Goal: Task Accomplishment & Management: Complete application form

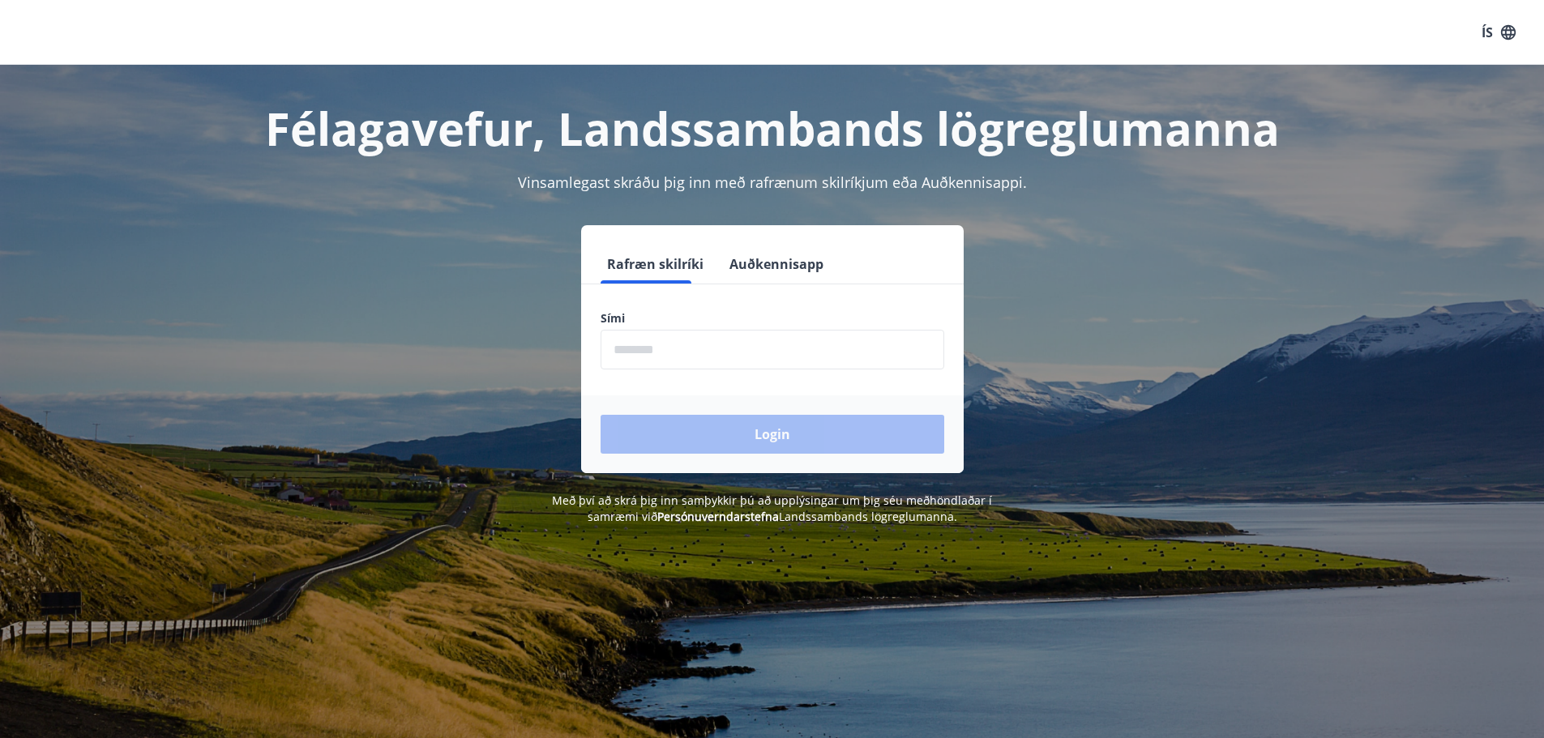
click at [759, 353] on input "phone" at bounding box center [773, 350] width 344 height 40
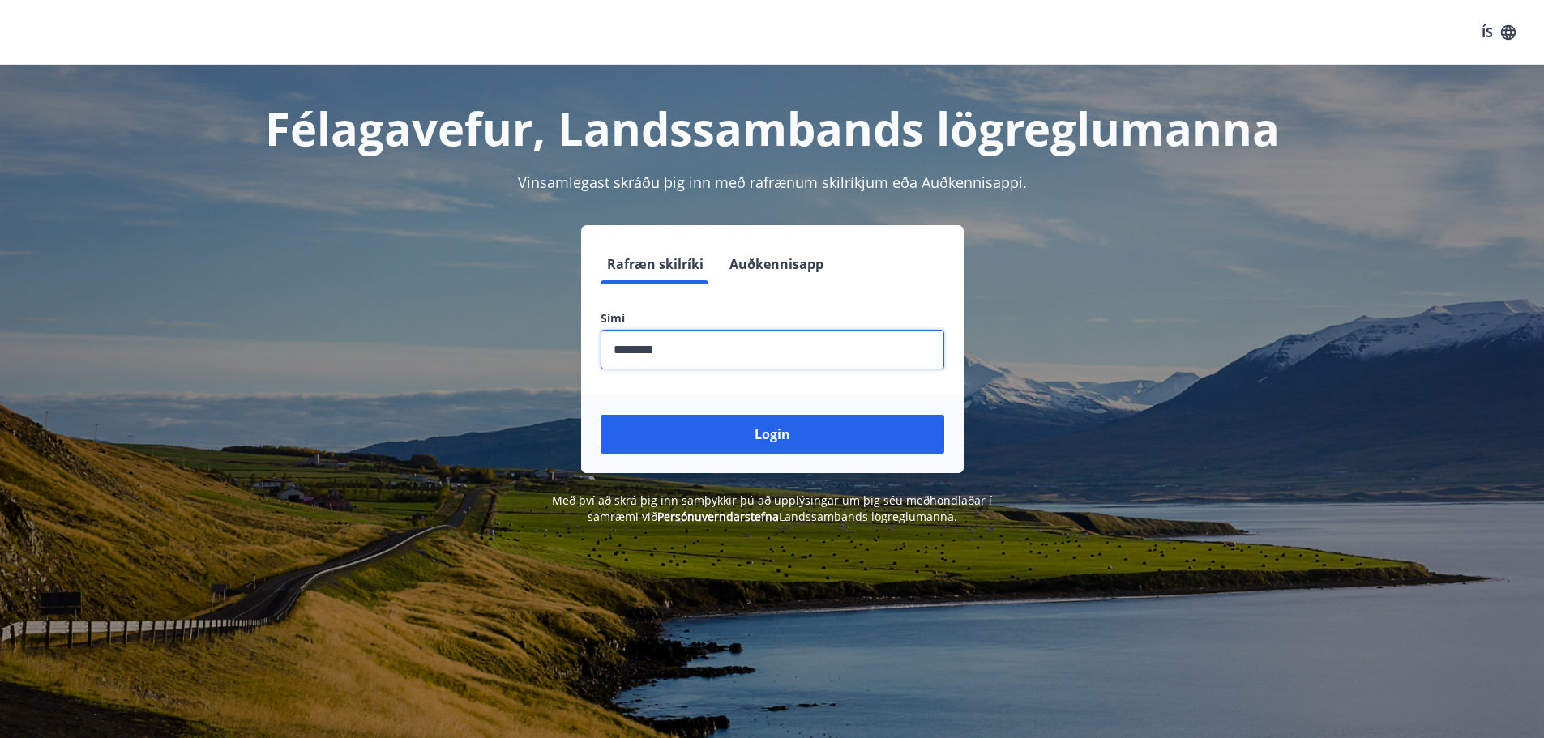
type input "********"
click at [601, 415] on button "Login" at bounding box center [773, 434] width 344 height 39
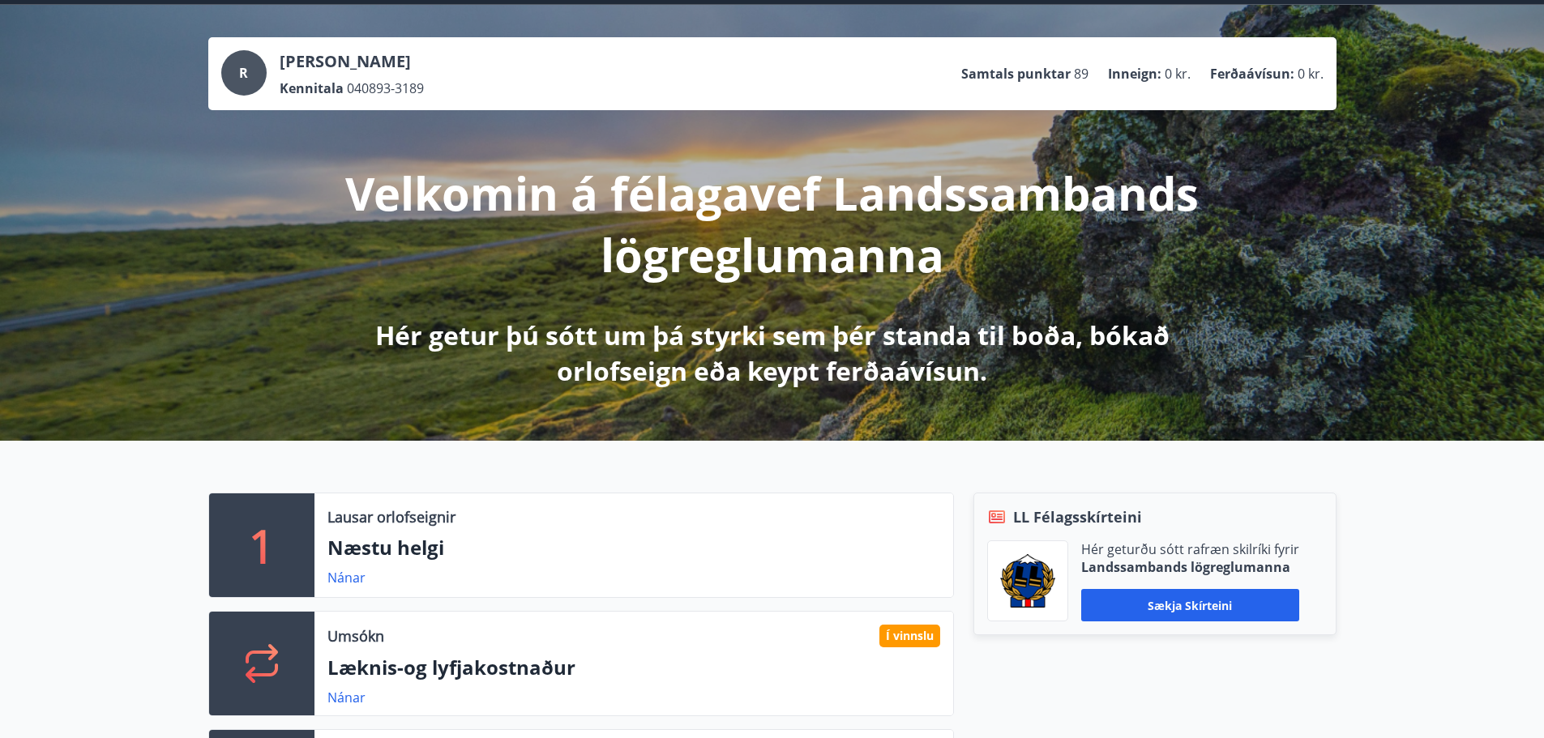
scroll to position [243, 0]
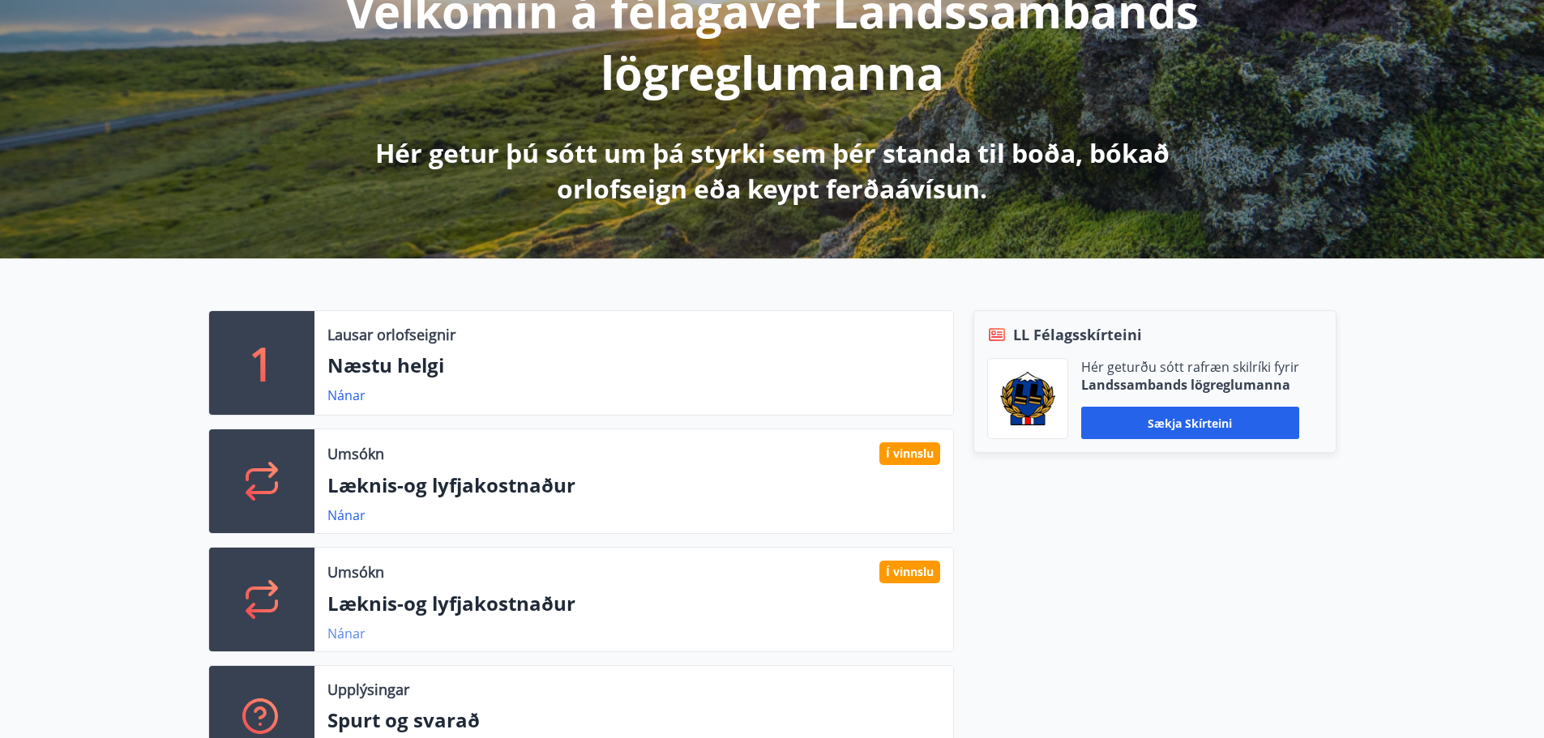
click at [342, 633] on link "Nánar" at bounding box center [346, 634] width 38 height 18
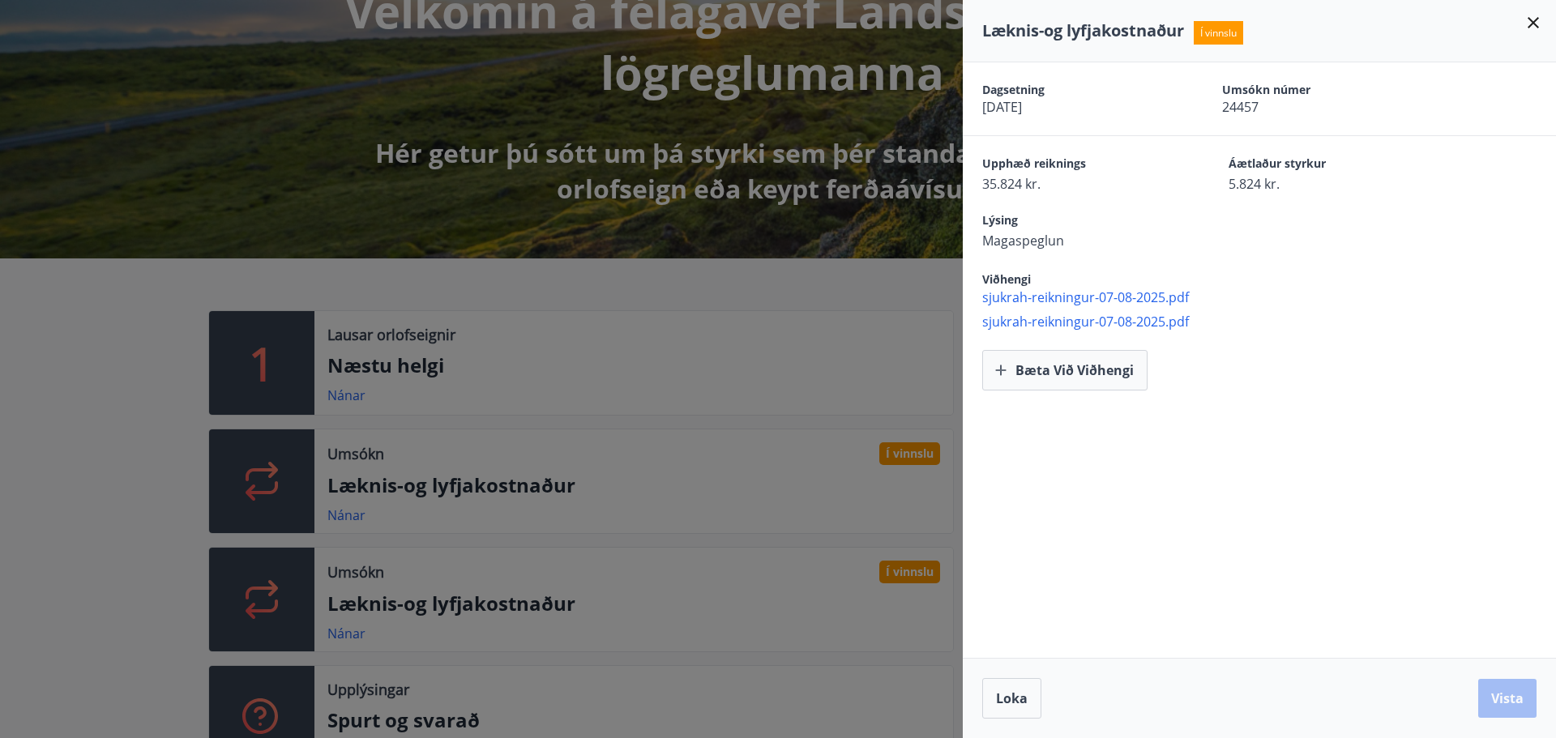
click at [355, 525] on div at bounding box center [778, 369] width 1556 height 738
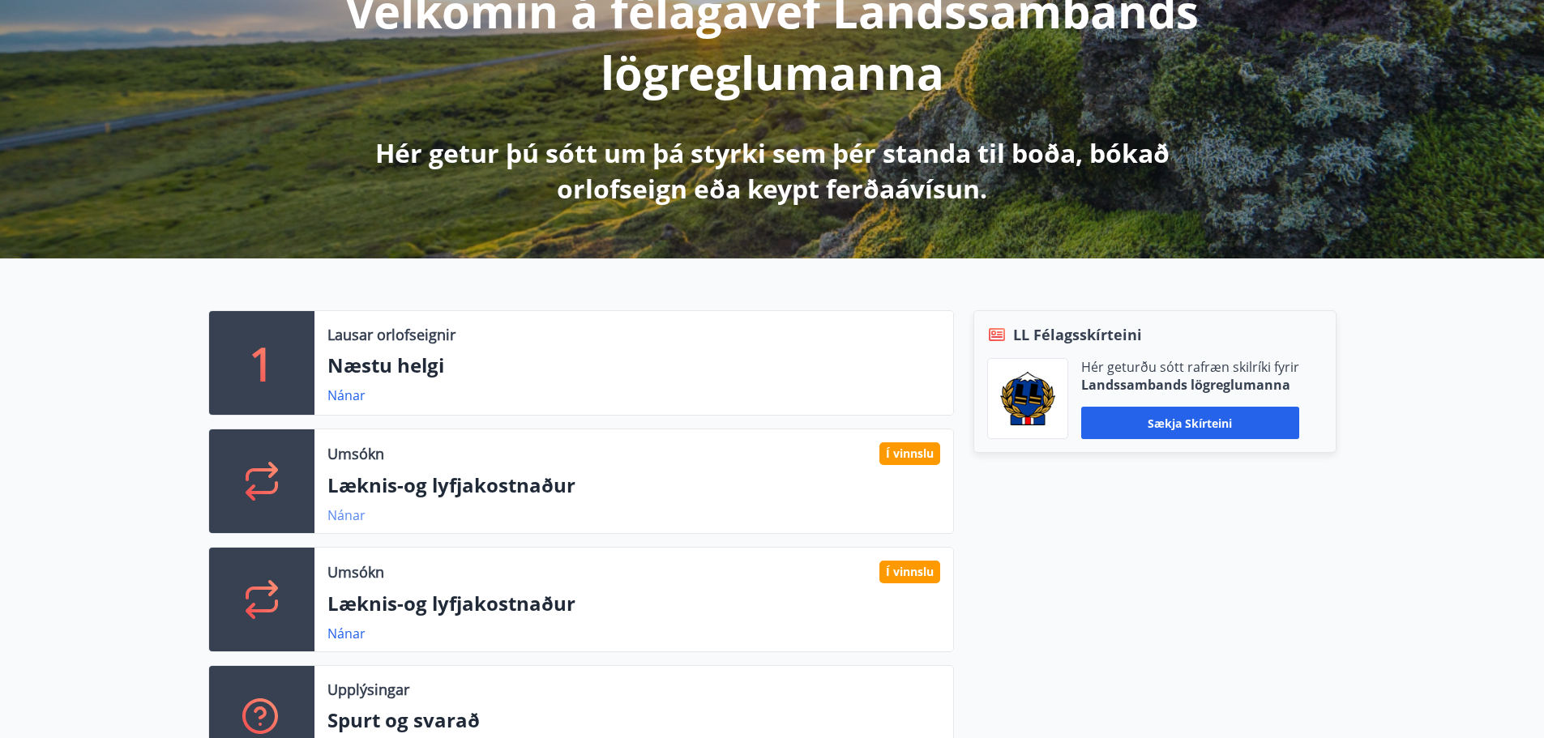
click at [350, 517] on link "Nánar" at bounding box center [346, 516] width 38 height 18
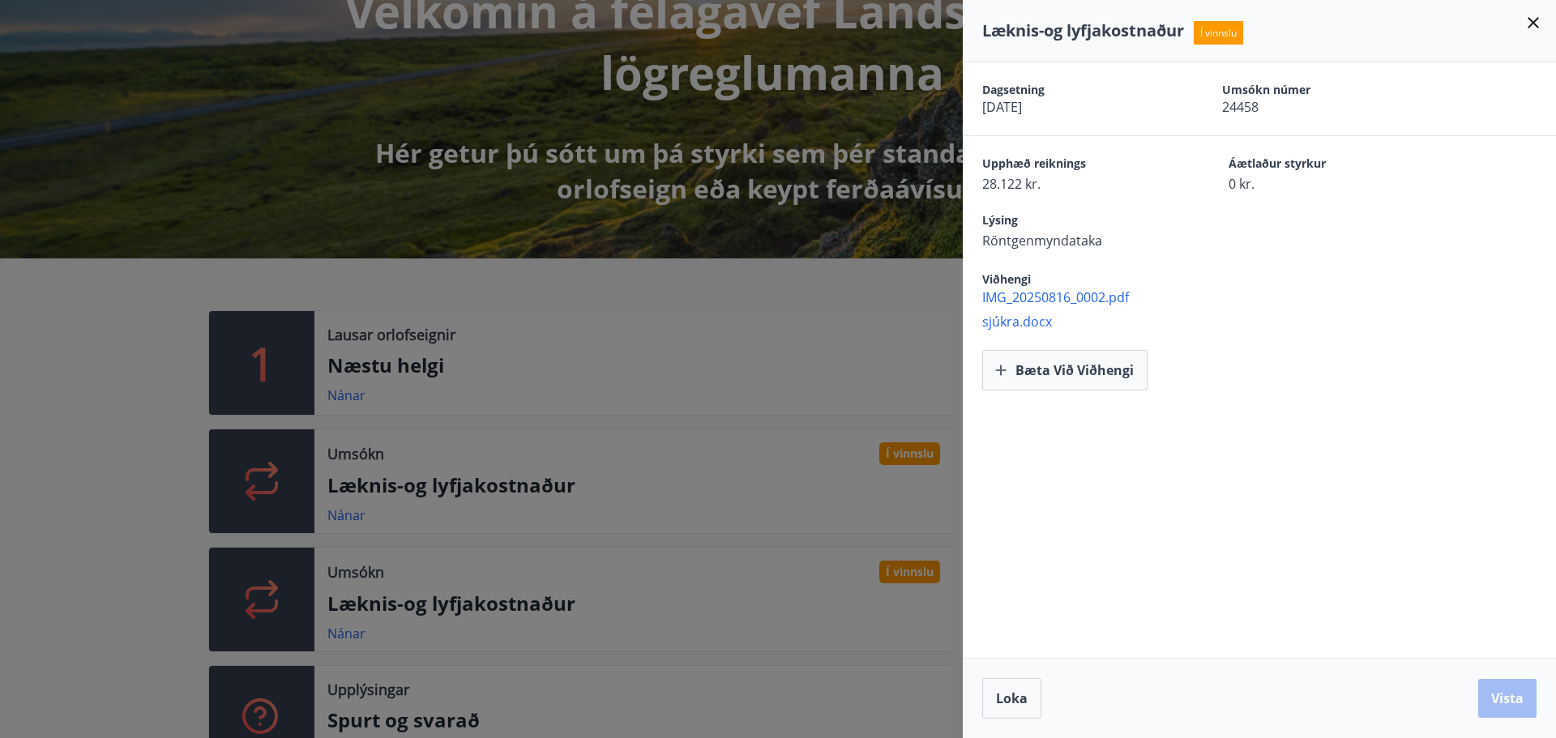
click at [427, 619] on div at bounding box center [778, 369] width 1556 height 738
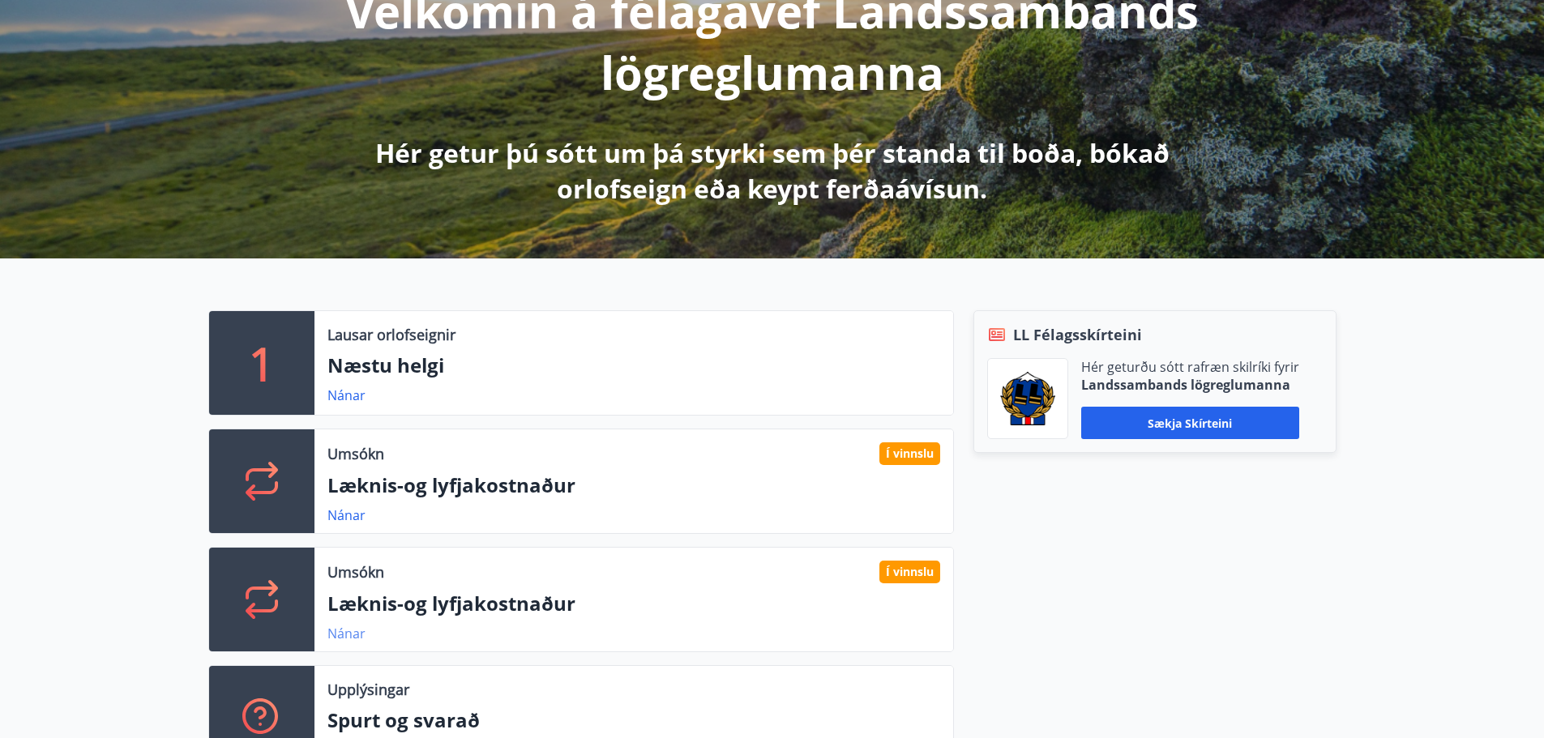
click at [348, 642] on link "Nánar" at bounding box center [346, 634] width 38 height 18
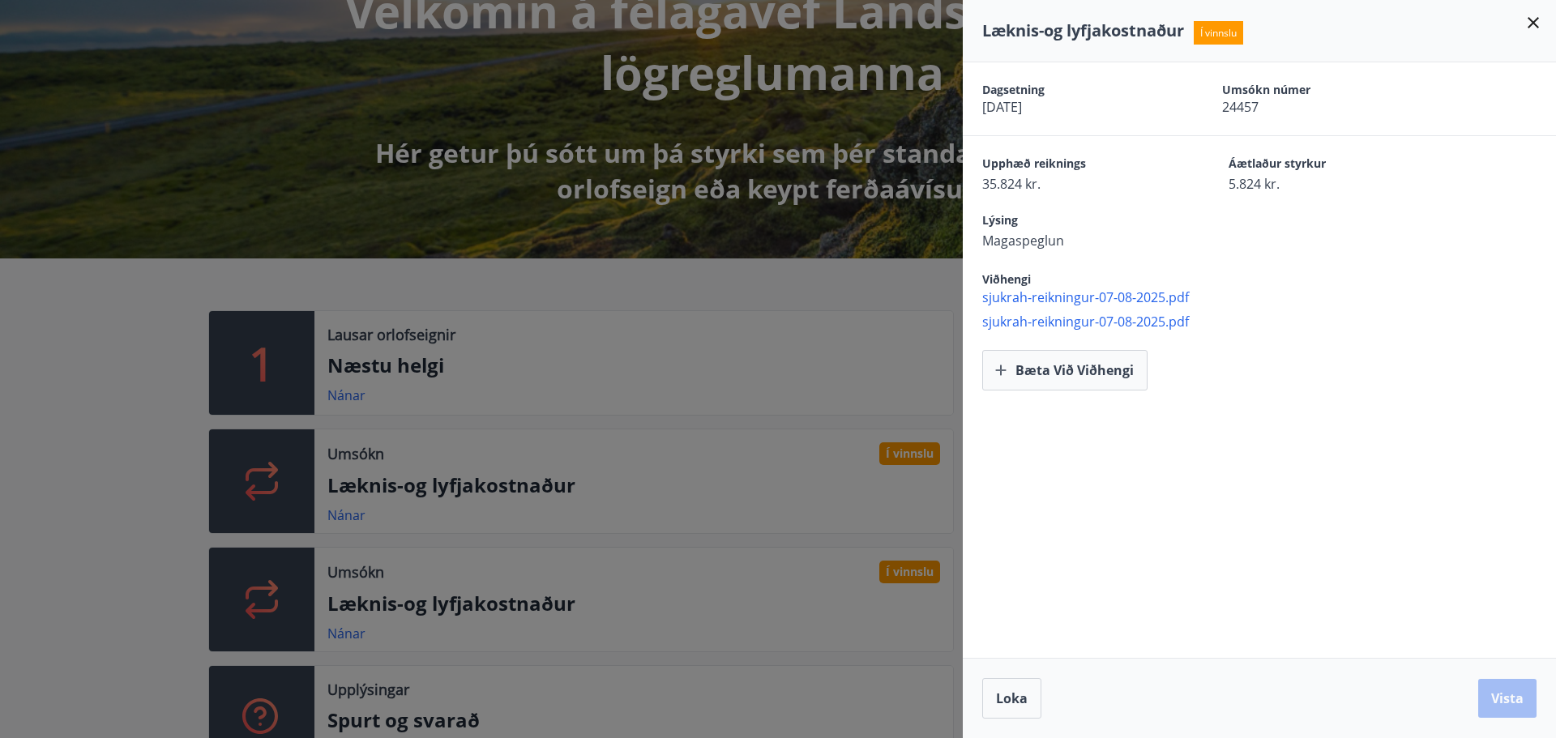
click at [378, 557] on div at bounding box center [778, 369] width 1556 height 738
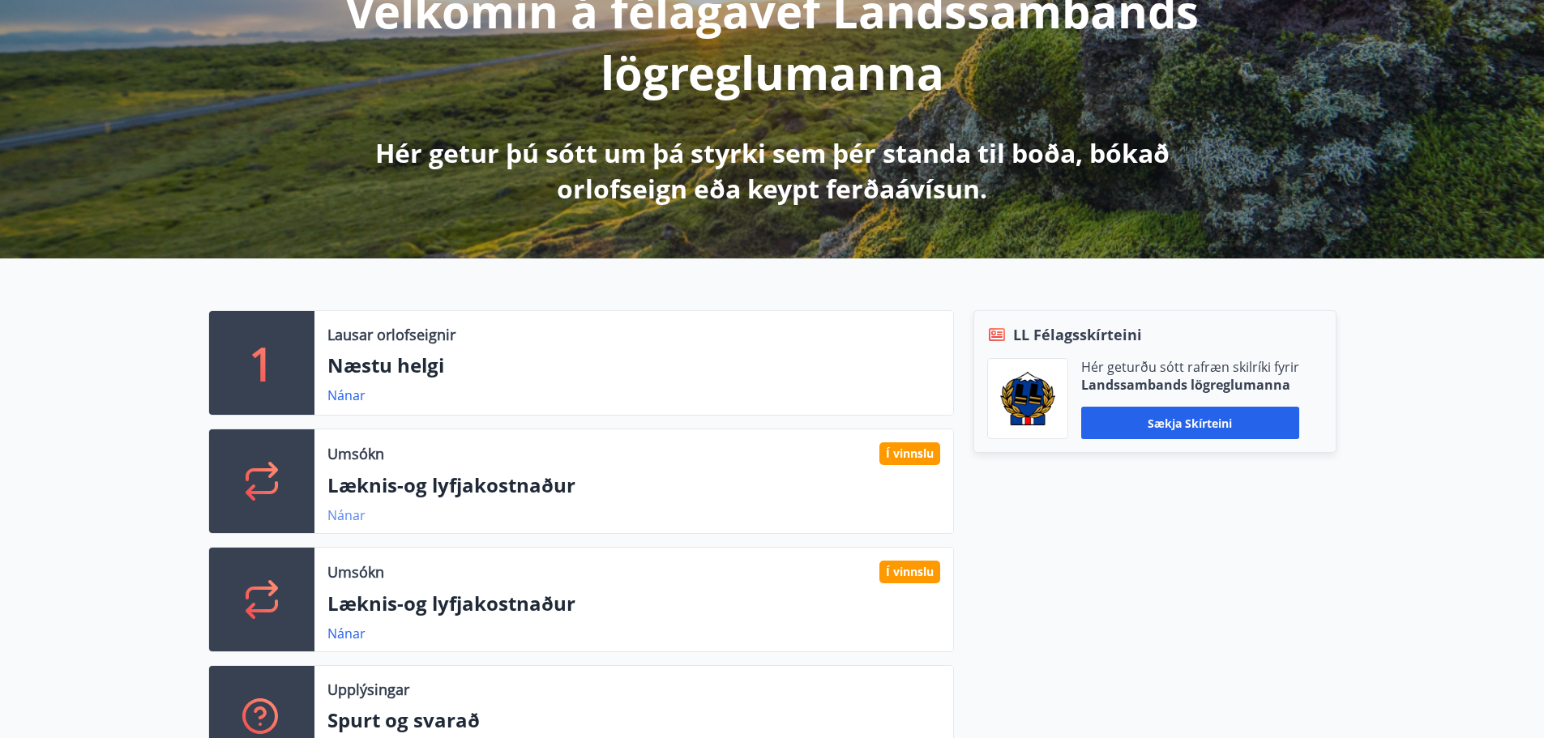
click at [348, 517] on link "Nánar" at bounding box center [346, 516] width 38 height 18
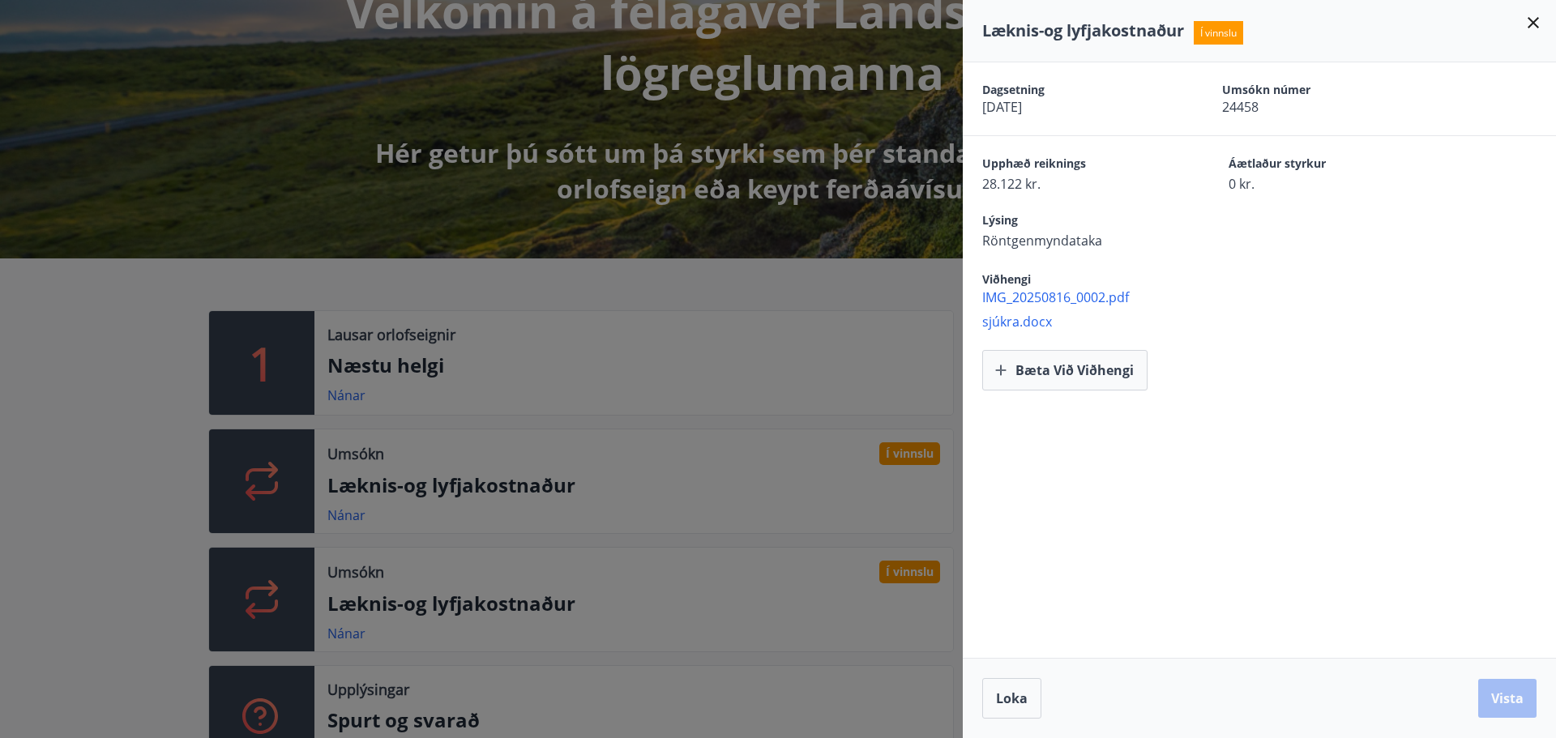
click at [69, 545] on div at bounding box center [778, 369] width 1556 height 738
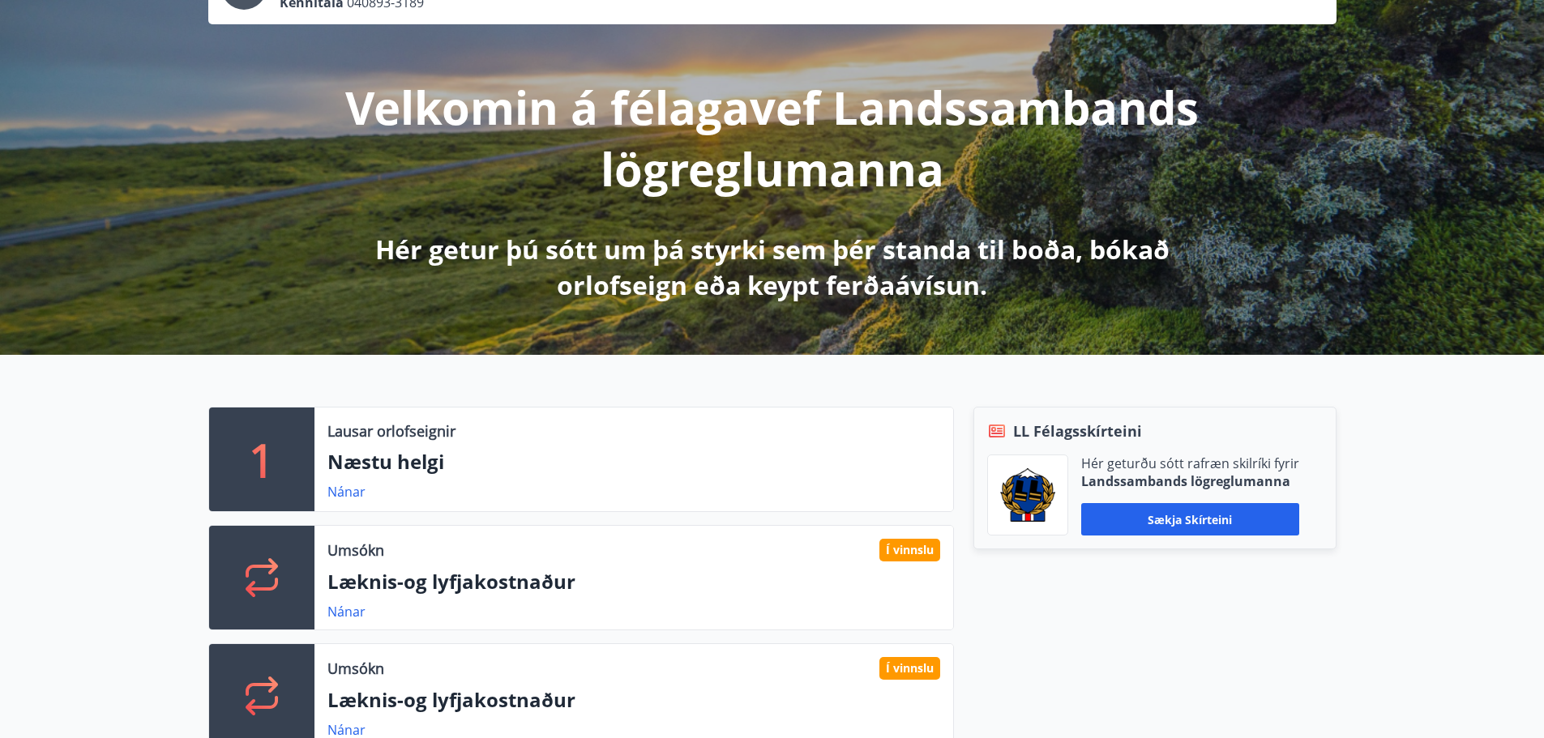
scroll to position [0, 0]
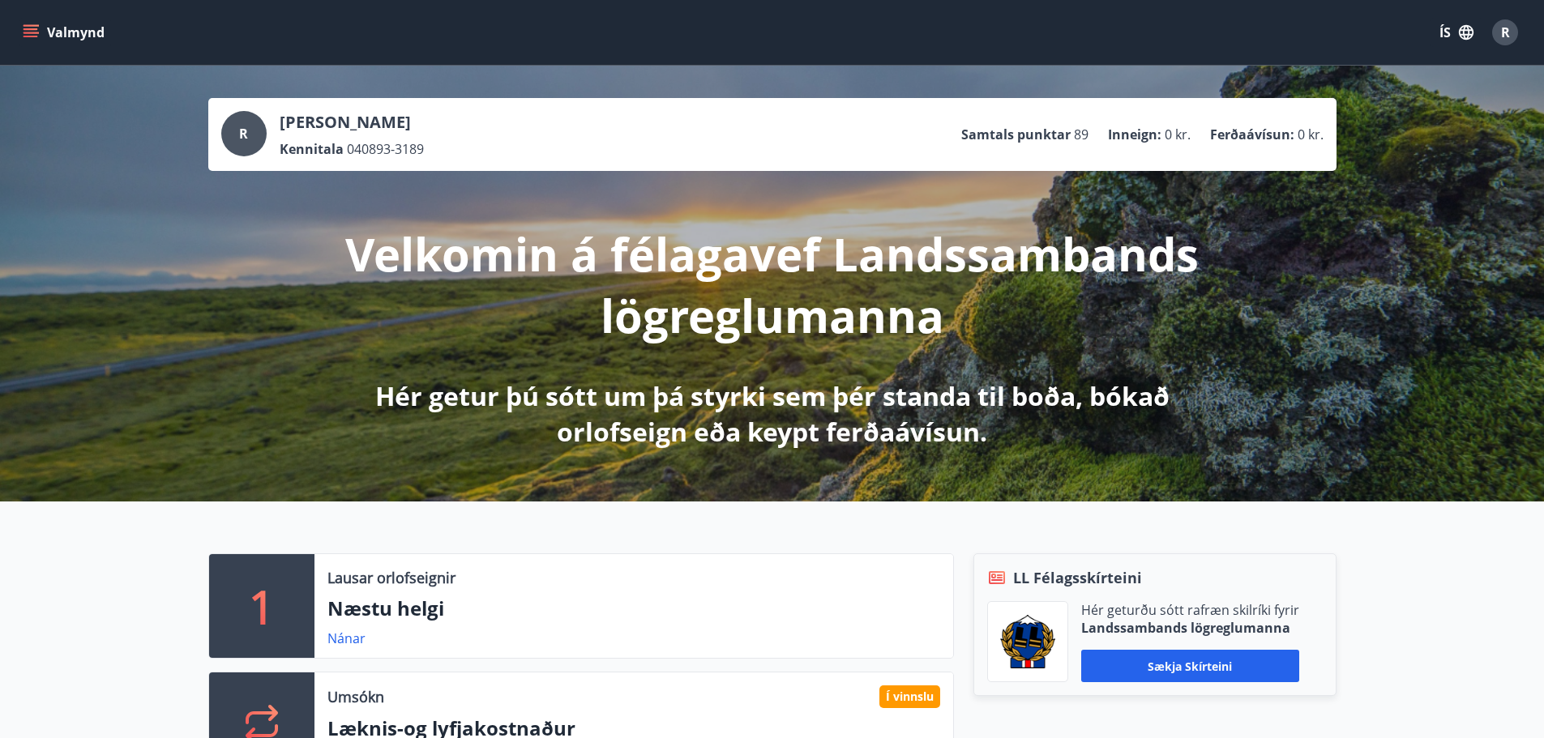
click at [74, 23] on button "Valmynd" at bounding box center [65, 32] width 92 height 29
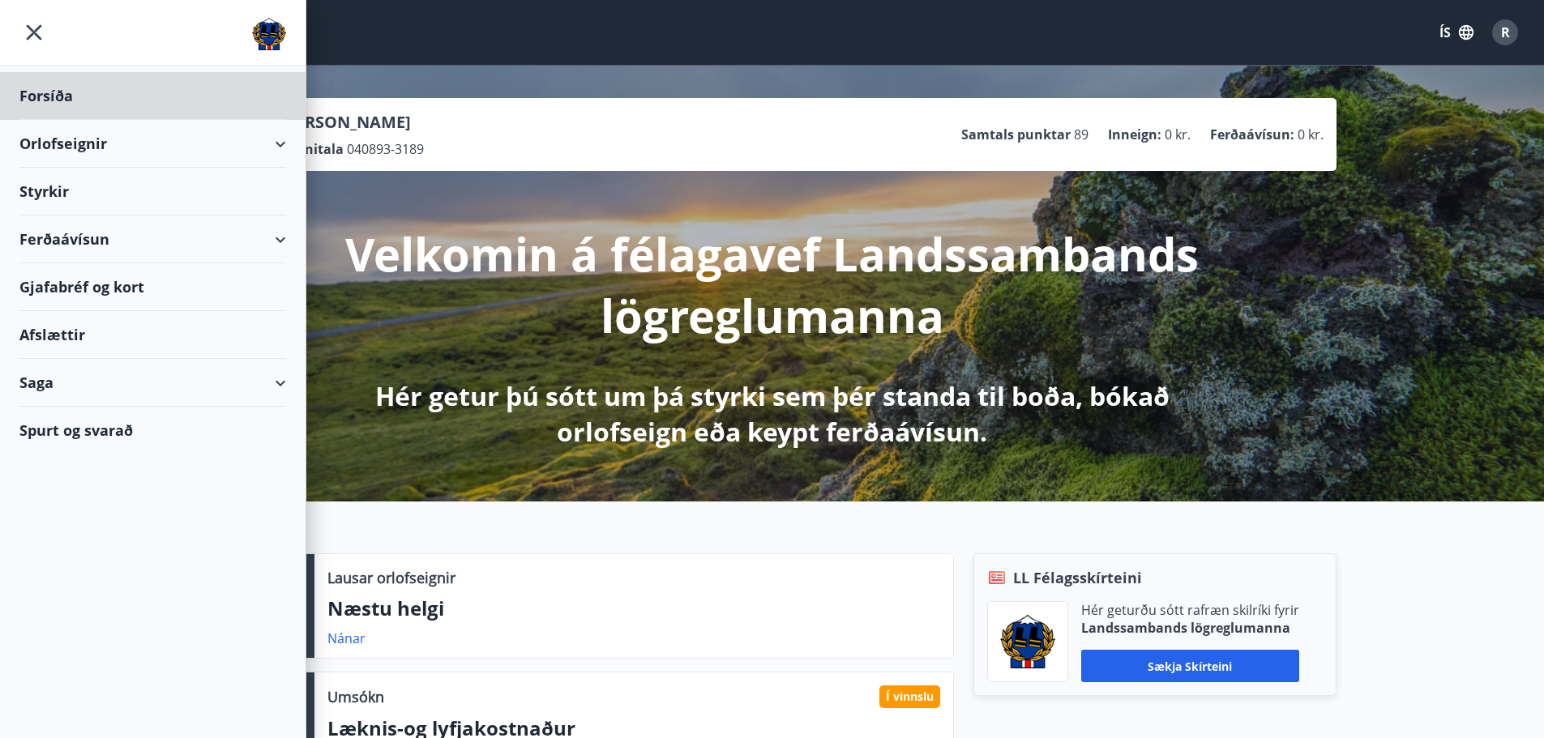
click at [73, 194] on div "Styrkir" at bounding box center [152, 192] width 267 height 48
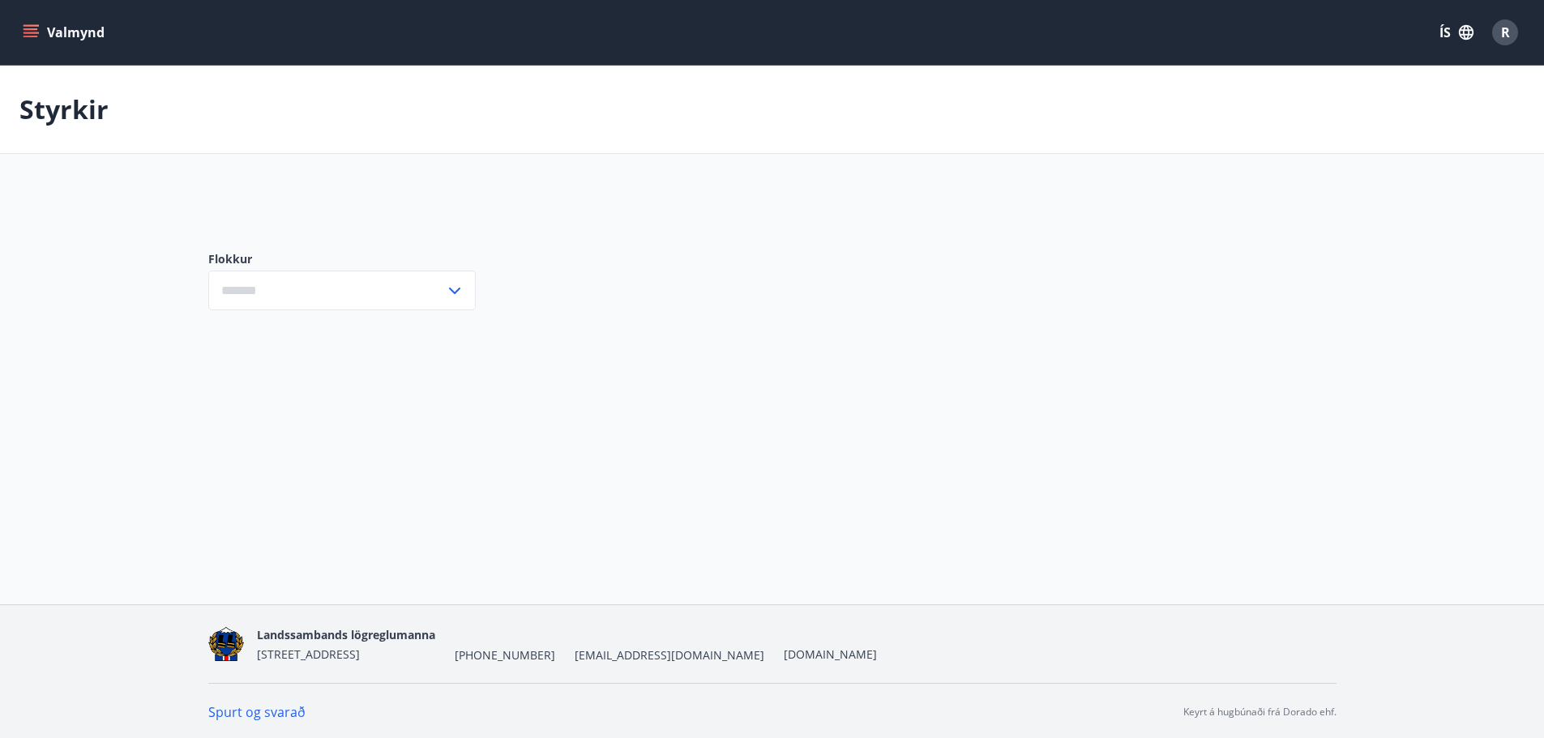
type input "***"
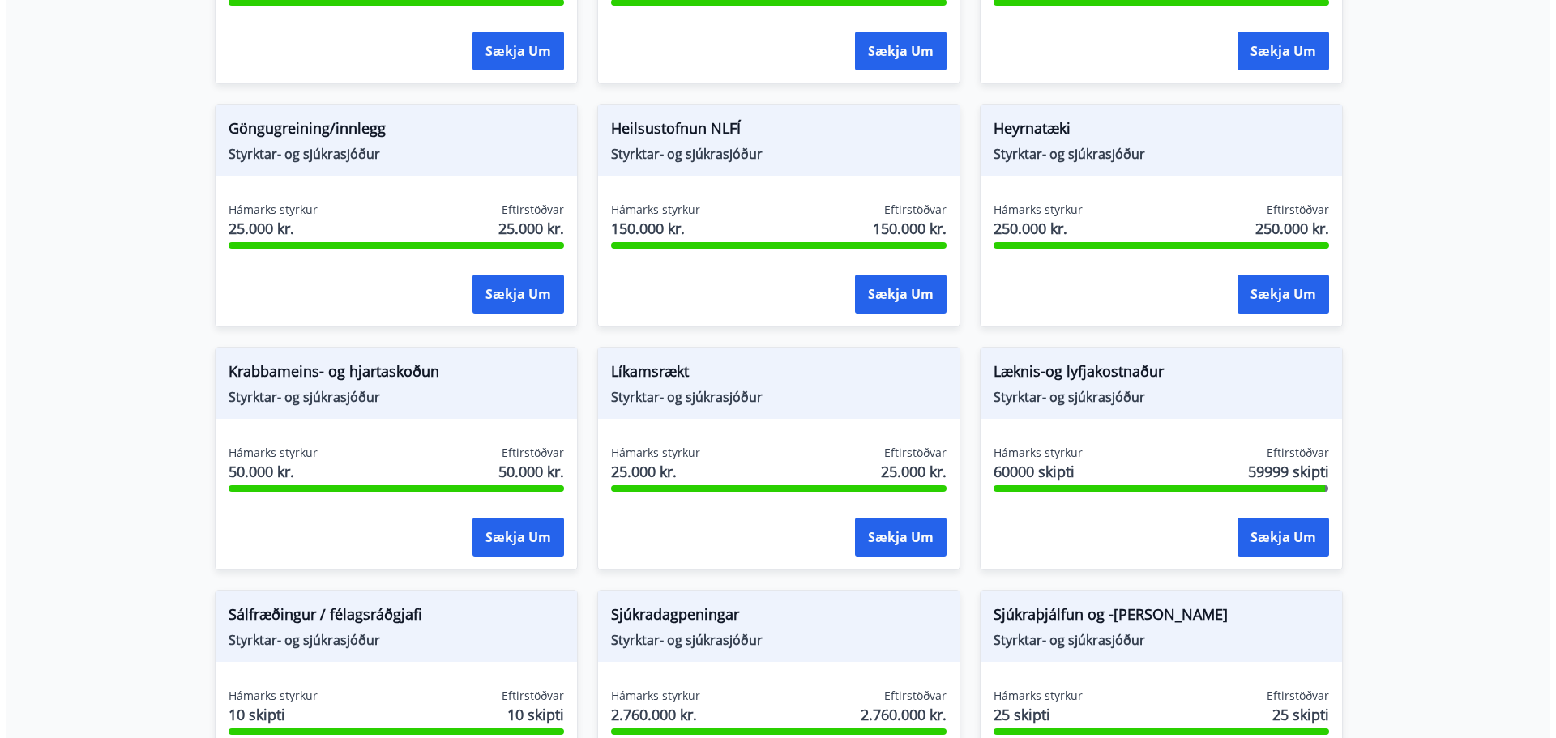
scroll to position [729, 0]
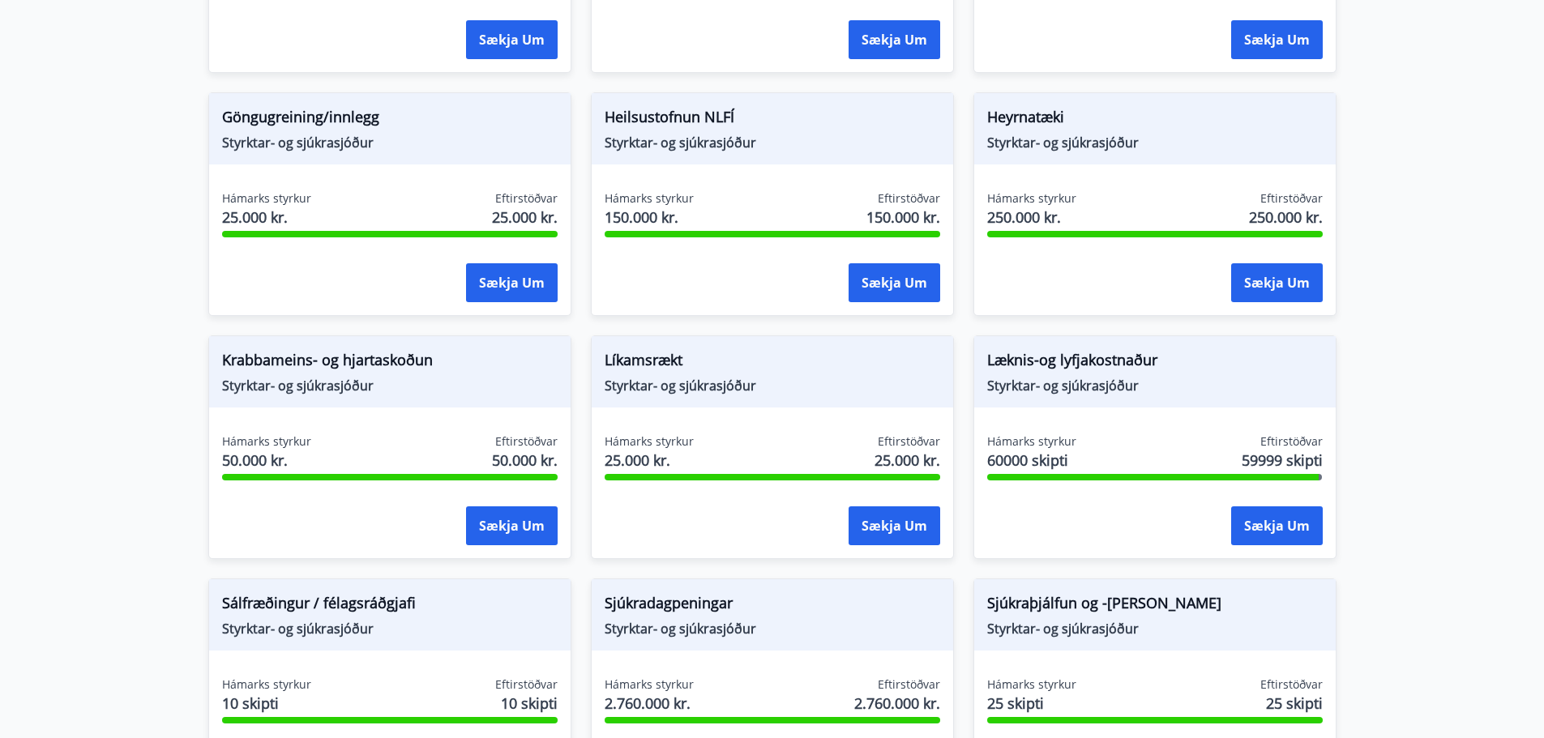
click at [1106, 387] on span "Styrktar- og sjúkrasjóður" at bounding box center [1155, 386] width 336 height 18
click at [1078, 402] on div "Læknis-og lyfjakostnaður Styrktar- og sjúkrasjóður" at bounding box center [1154, 371] width 361 height 71
click at [1041, 470] on span "60000 skipti" at bounding box center [1031, 460] width 89 height 21
drag, startPoint x: 1242, startPoint y: 528, endPoint x: 1267, endPoint y: 528, distance: 24.3
click at [1267, 528] on button "Sækja um" at bounding box center [1277, 526] width 92 height 39
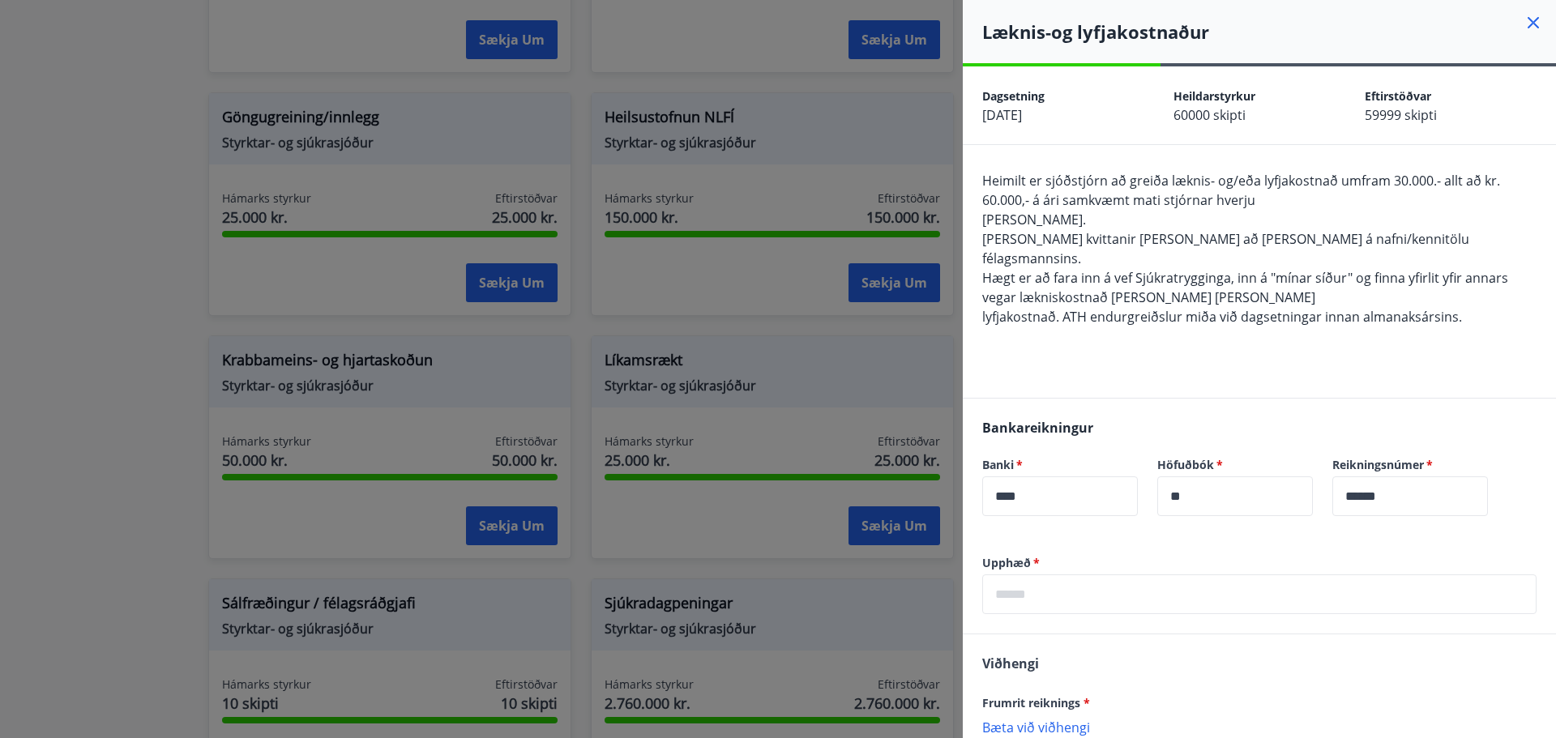
click at [1289, 530] on div "Bankareikningur Banki   * **** ​ Höfuðbók   * ** ​ Reikningsnúmer   * ****** ​" at bounding box center [1259, 477] width 593 height 156
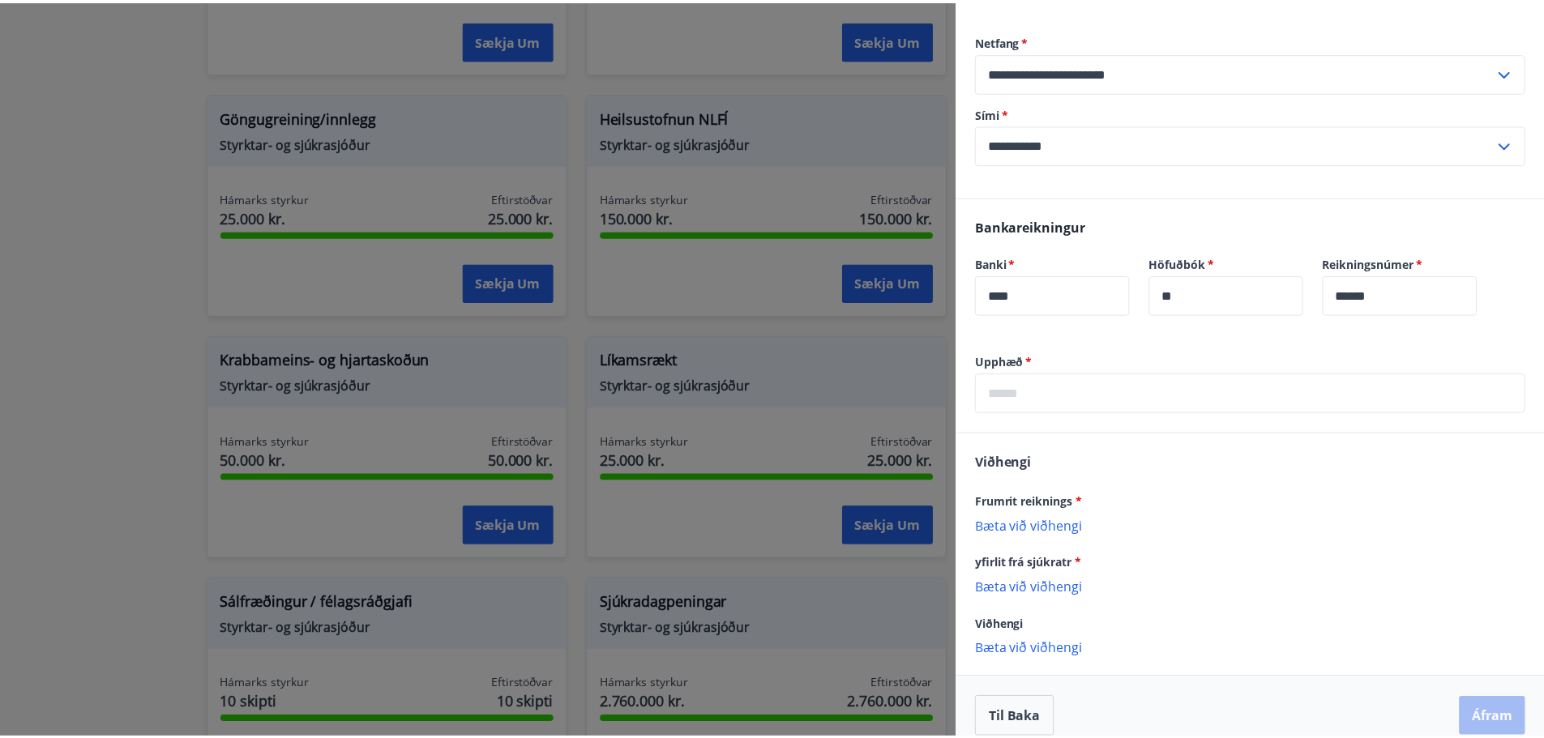
scroll to position [0, 0]
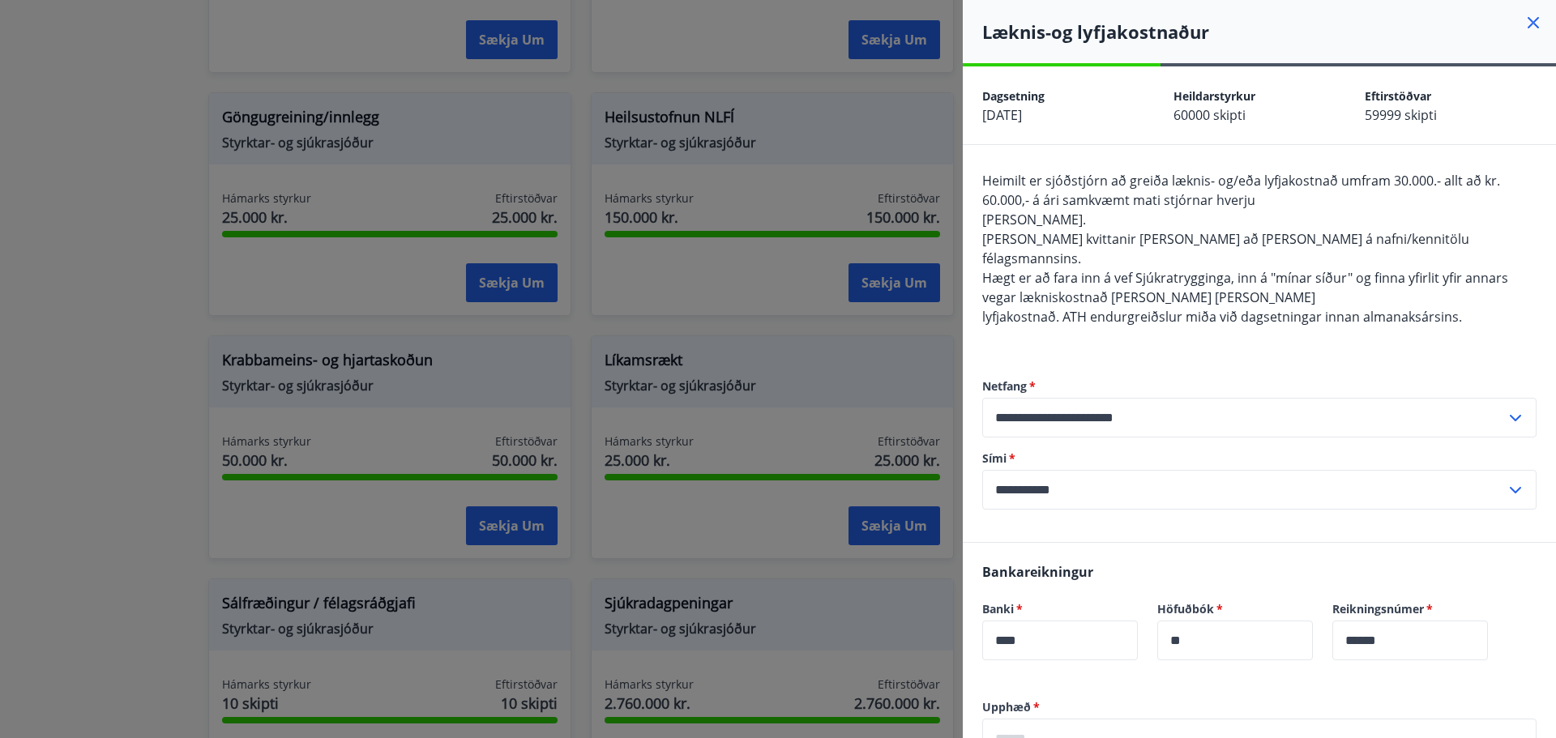
click at [1524, 28] on icon at bounding box center [1533, 22] width 19 height 19
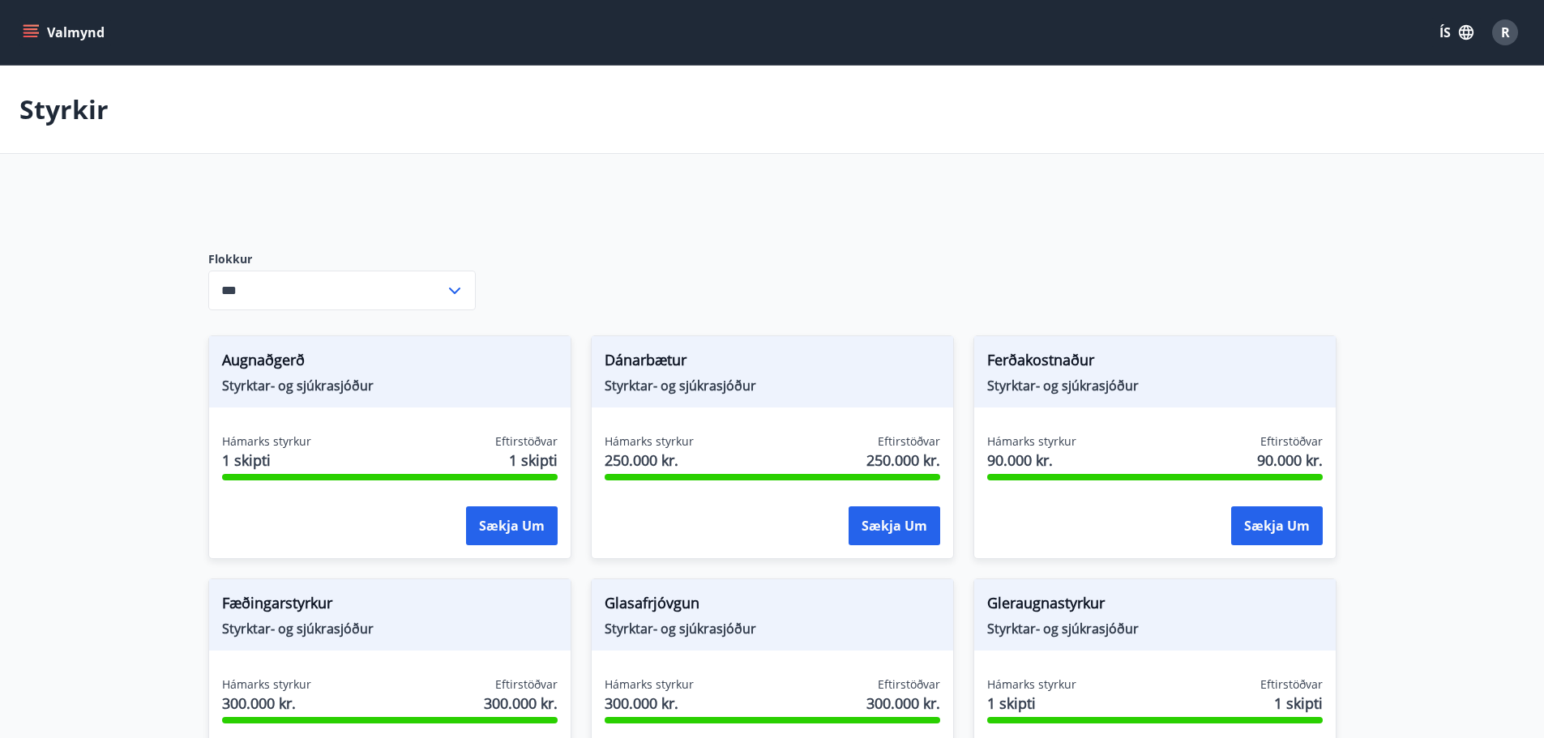
click at [54, 31] on button "Valmynd" at bounding box center [65, 32] width 92 height 29
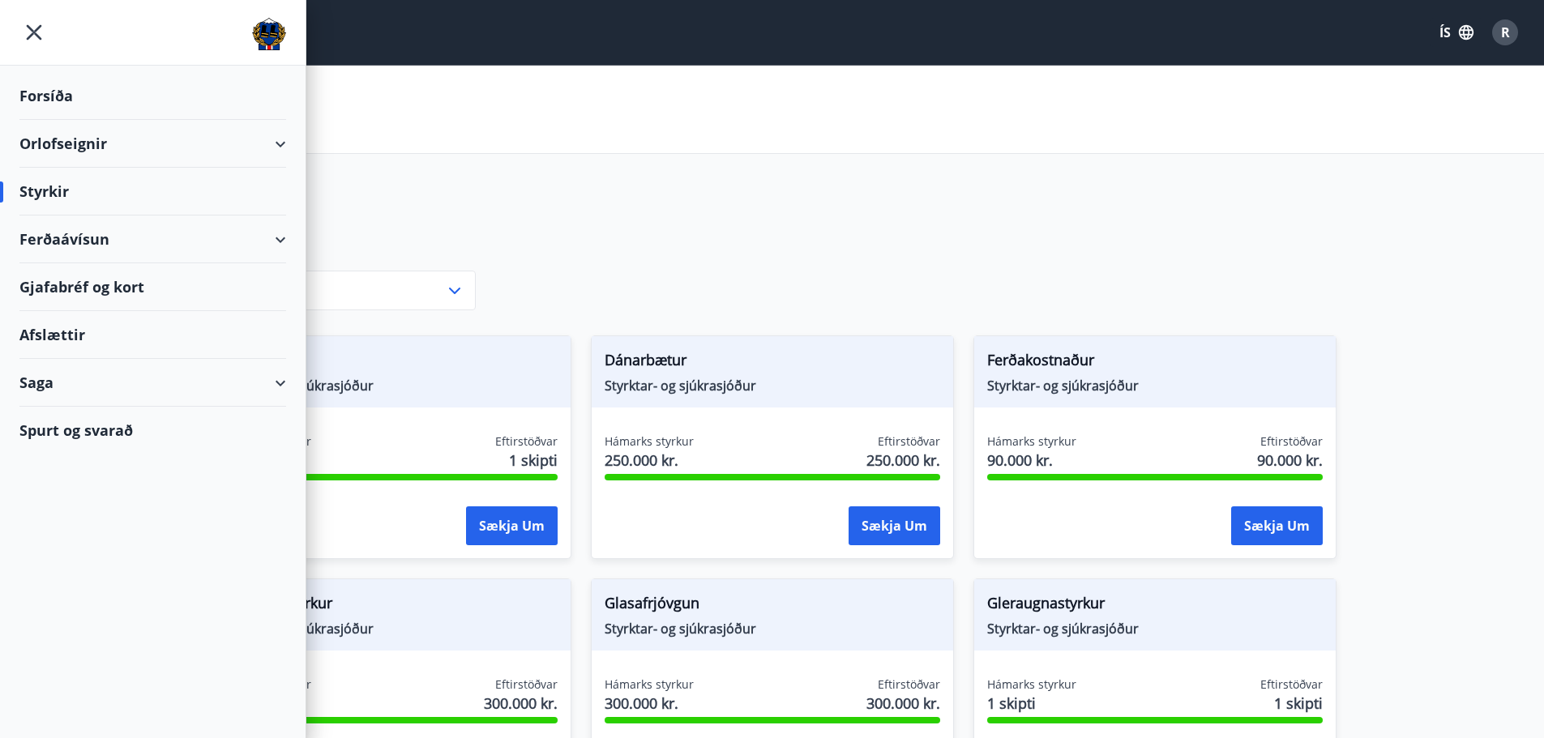
click at [50, 183] on div "Styrkir" at bounding box center [152, 192] width 267 height 48
drag, startPoint x: 22, startPoint y: 188, endPoint x: 47, endPoint y: 205, distance: 30.3
click at [21, 188] on div "Styrkir" at bounding box center [152, 192] width 267 height 48
click at [61, 190] on div "Styrkir" at bounding box center [152, 192] width 267 height 48
click at [54, 96] on div "Forsíða" at bounding box center [152, 96] width 267 height 48
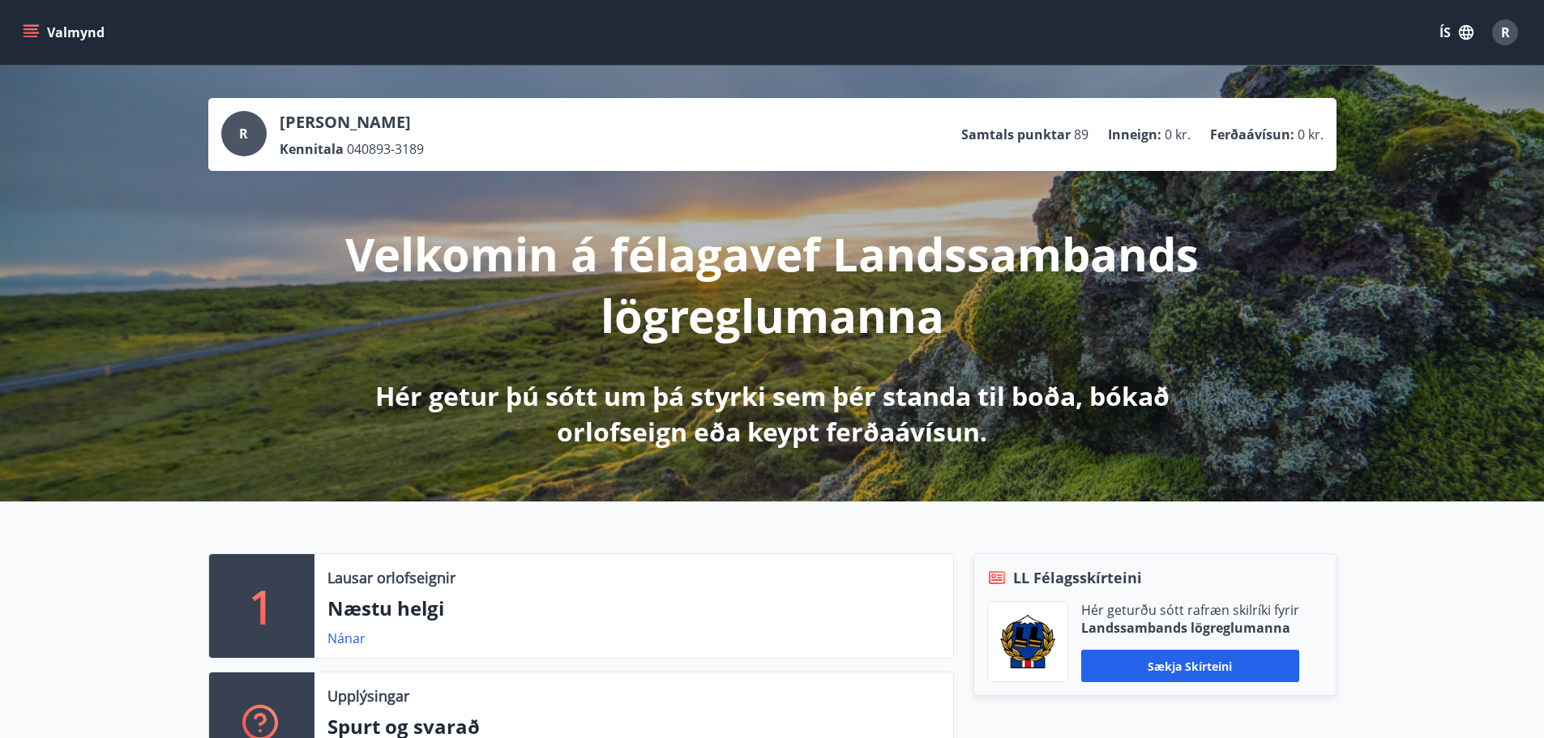
click at [1503, 27] on span "R" at bounding box center [1505, 33] width 9 height 18
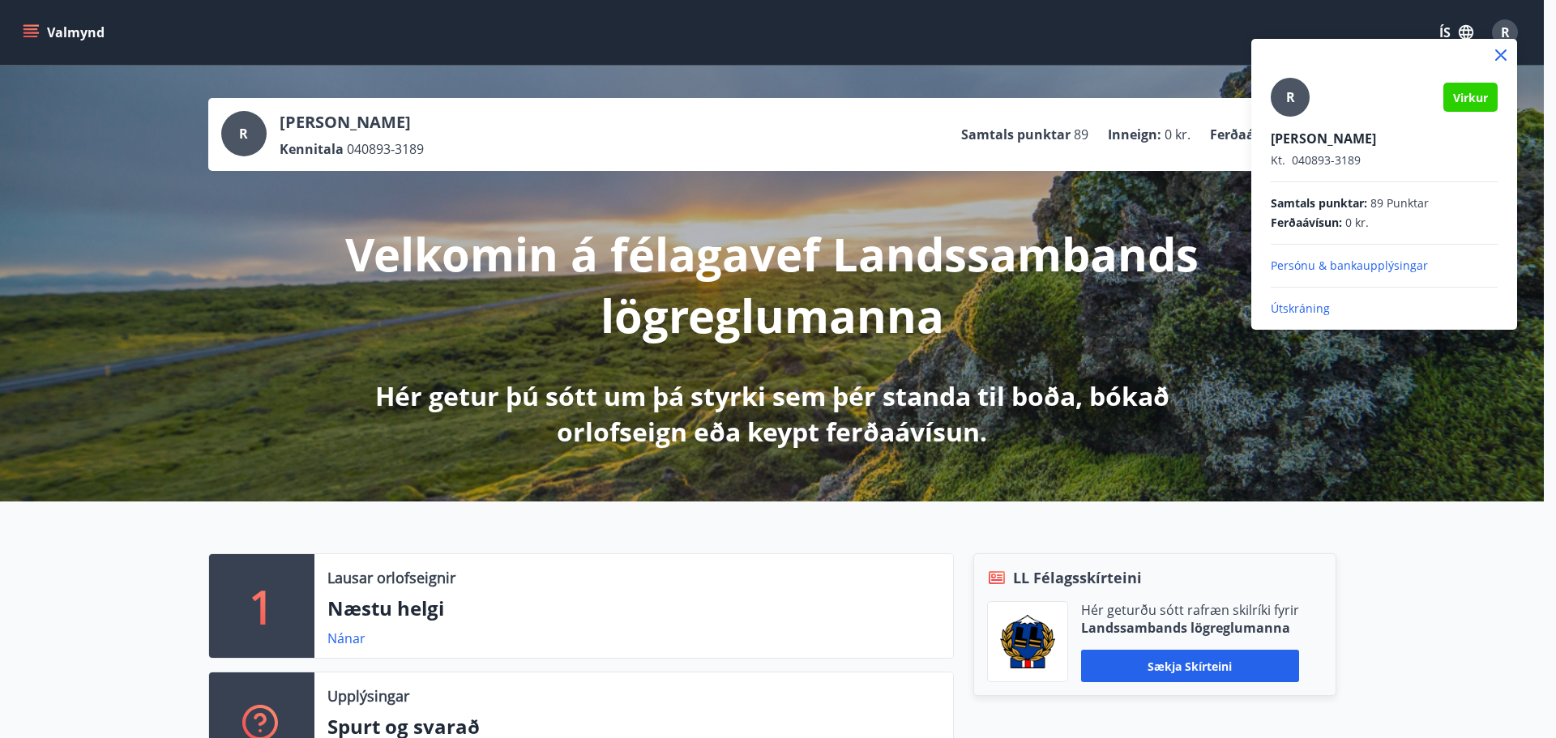
click at [57, 36] on div at bounding box center [778, 369] width 1556 height 738
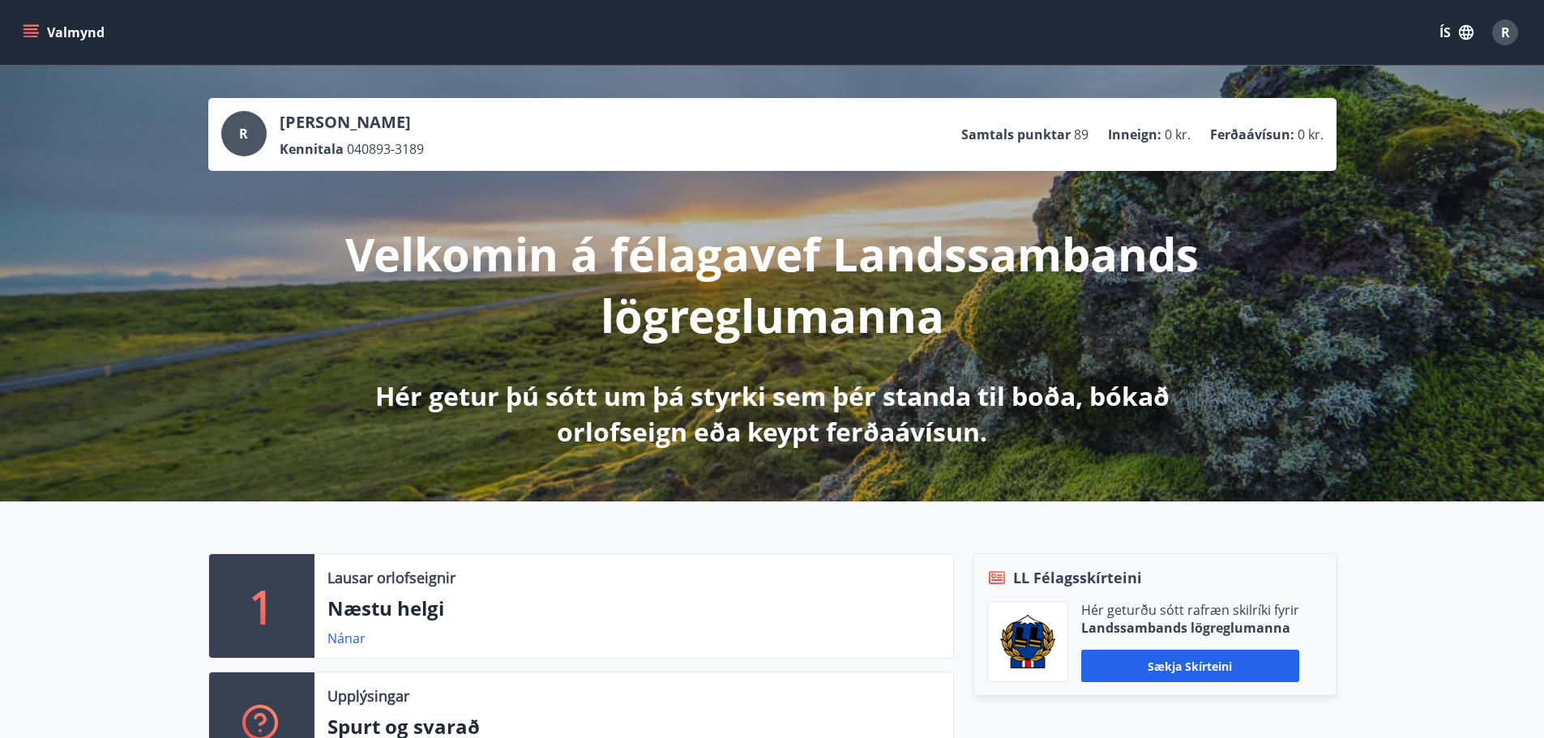
click at [16, 29] on div "Valmynd ÍS R" at bounding box center [772, 32] width 1544 height 65
click at [24, 30] on button "Valmynd" at bounding box center [65, 32] width 92 height 29
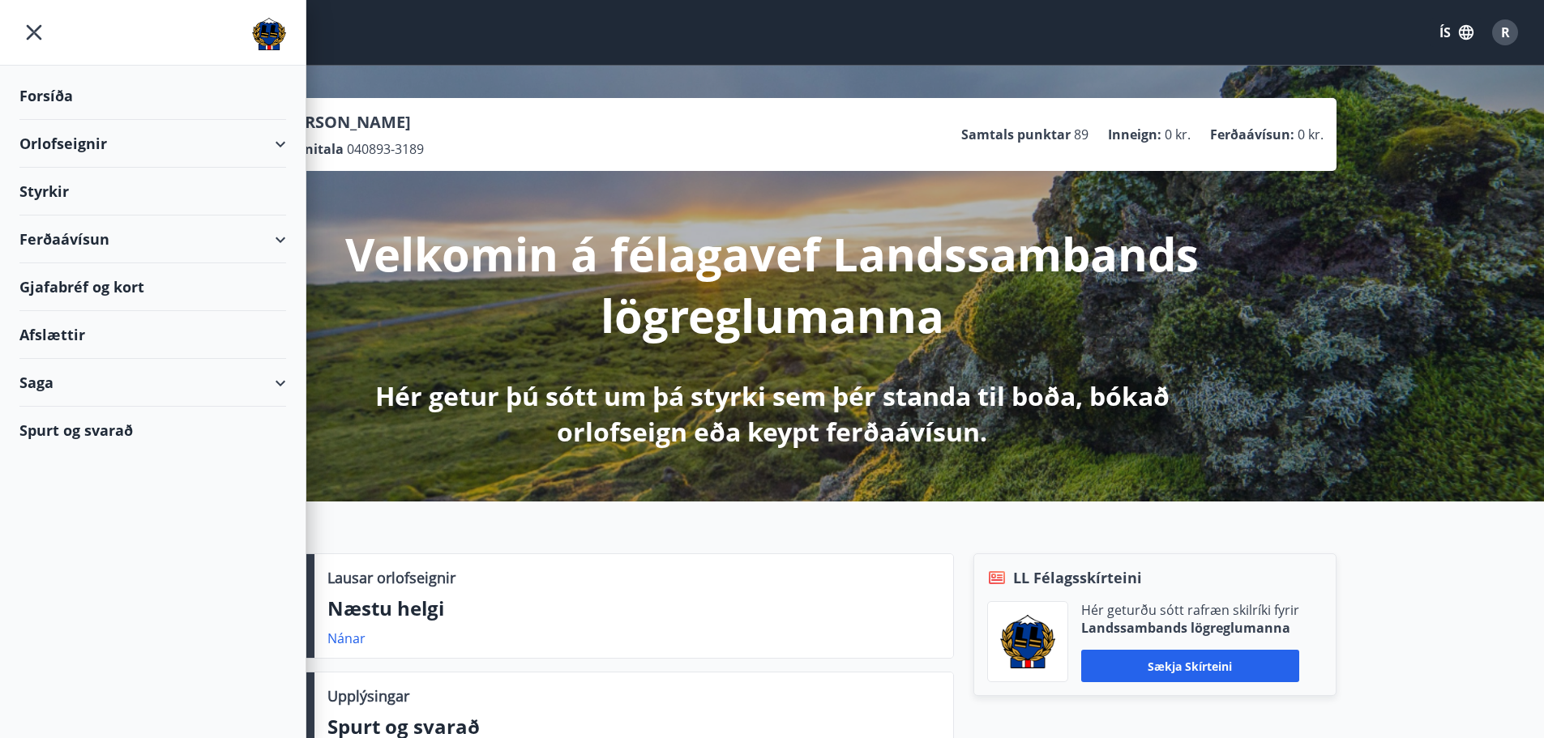
click at [47, 196] on div "Styrkir" at bounding box center [152, 192] width 267 height 48
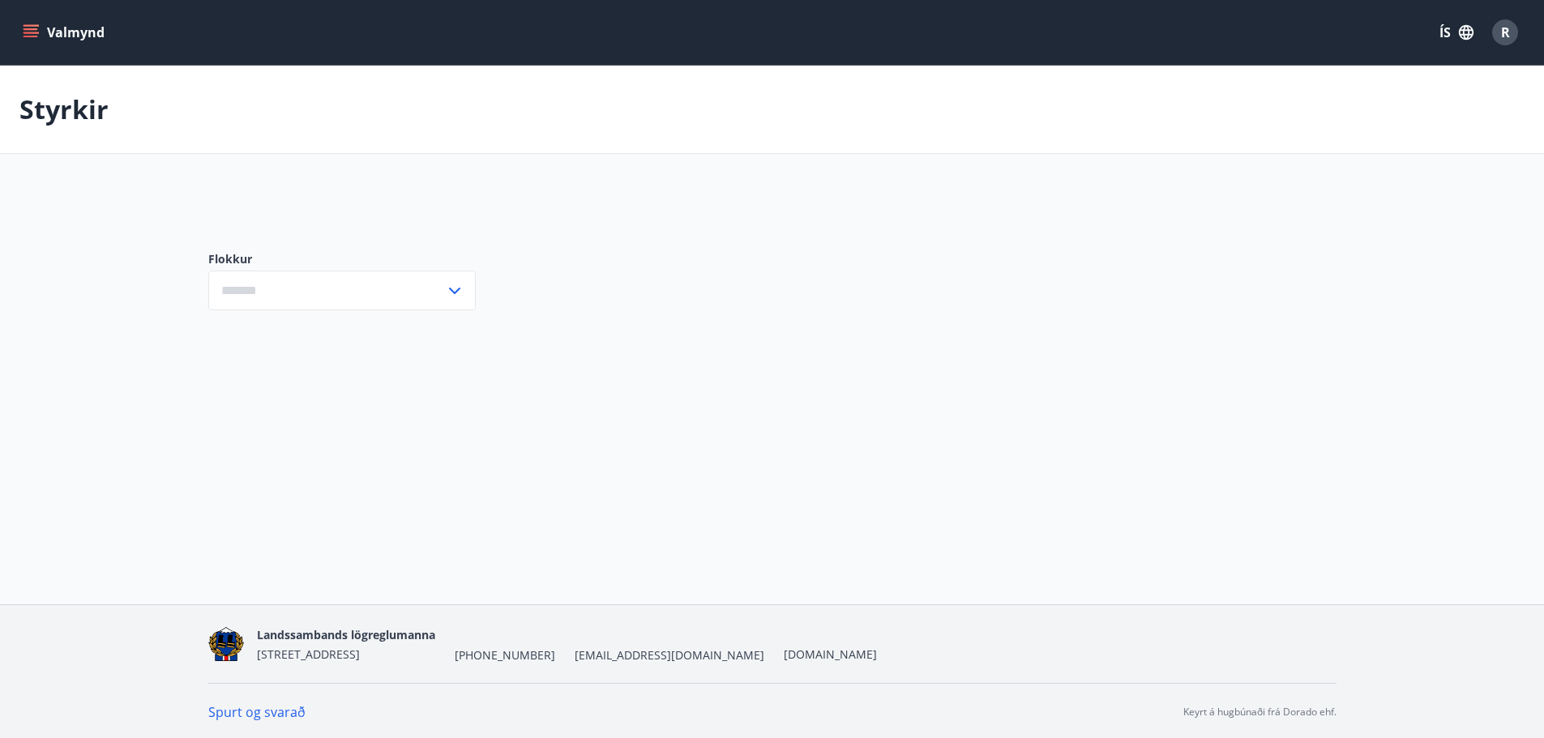
type input "***"
